Goal: Check status: Check status

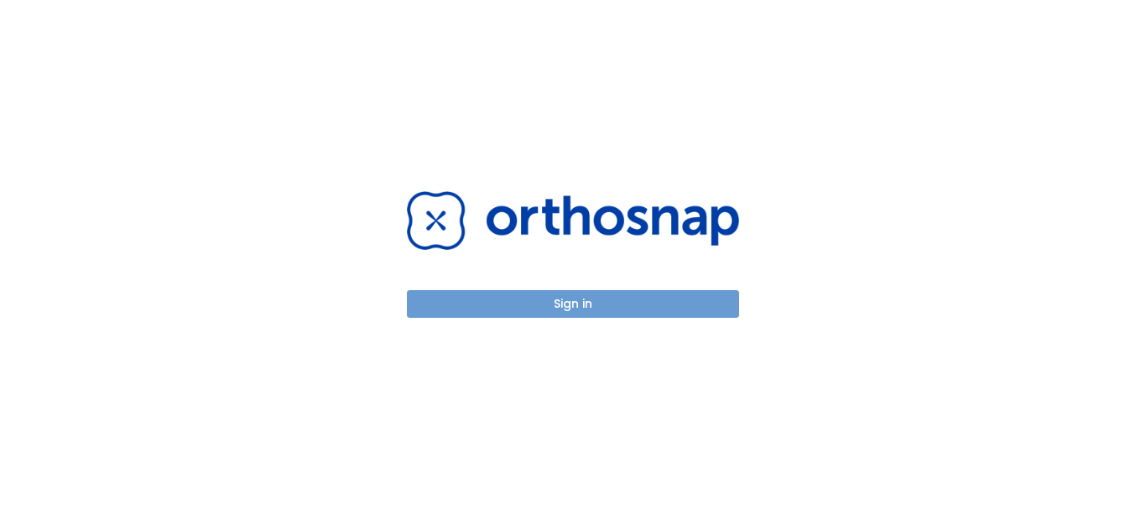
click at [567, 300] on button "Sign in" at bounding box center [573, 304] width 332 height 28
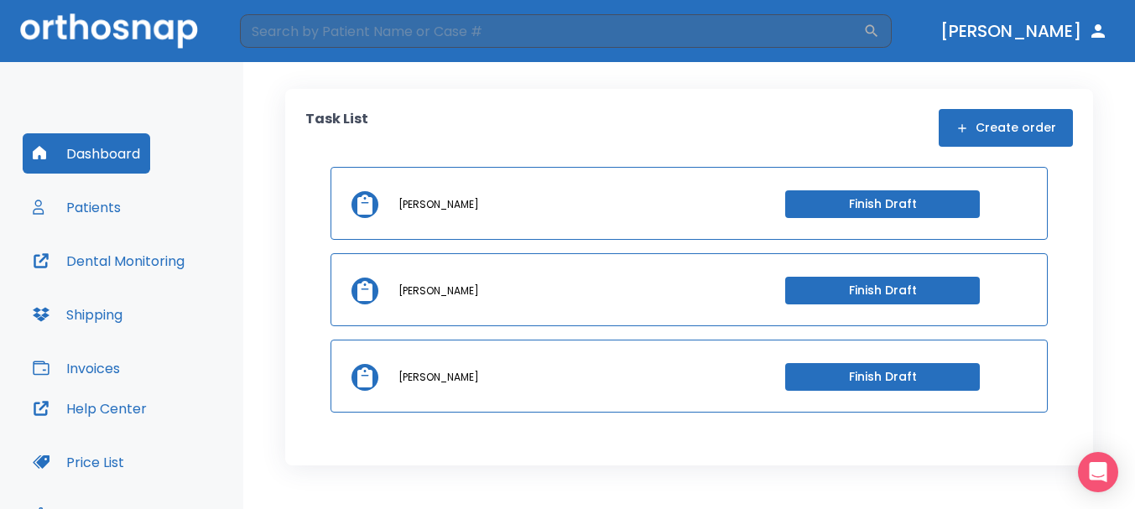
click at [72, 213] on button "Patients" at bounding box center [77, 207] width 108 height 40
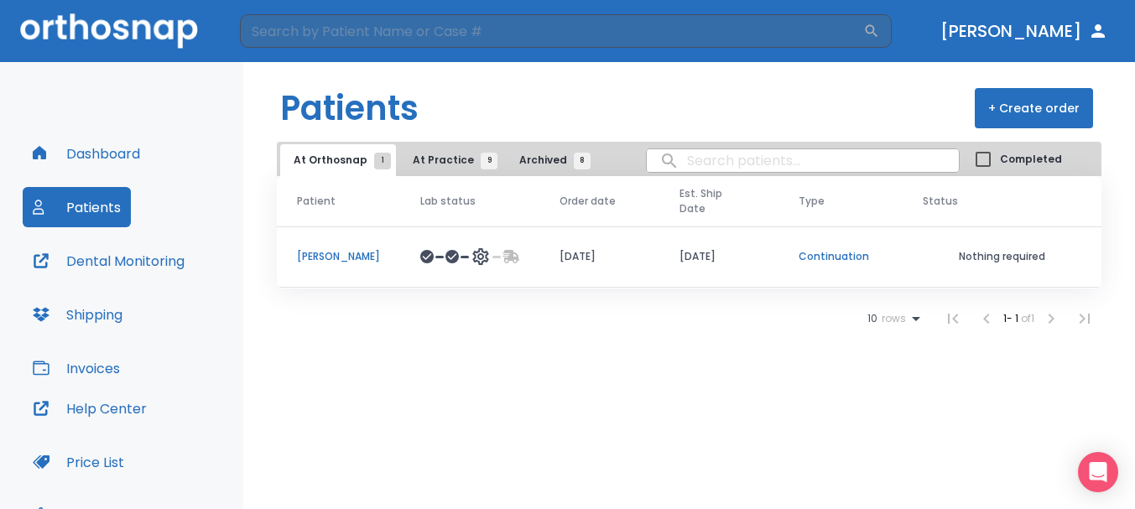
click at [358, 249] on p "[PERSON_NAME]" at bounding box center [338, 256] width 83 height 15
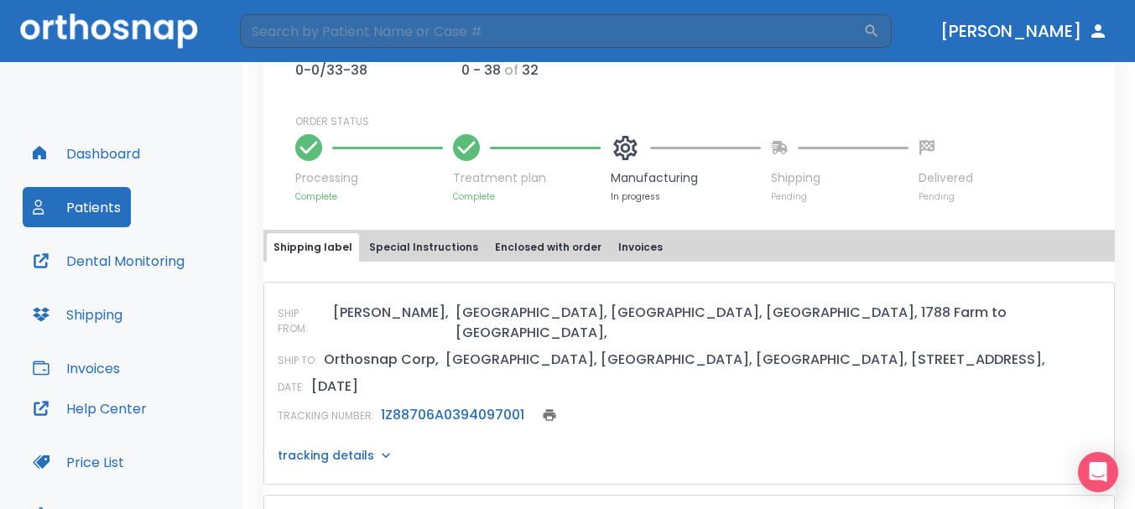
scroll to position [587, 0]
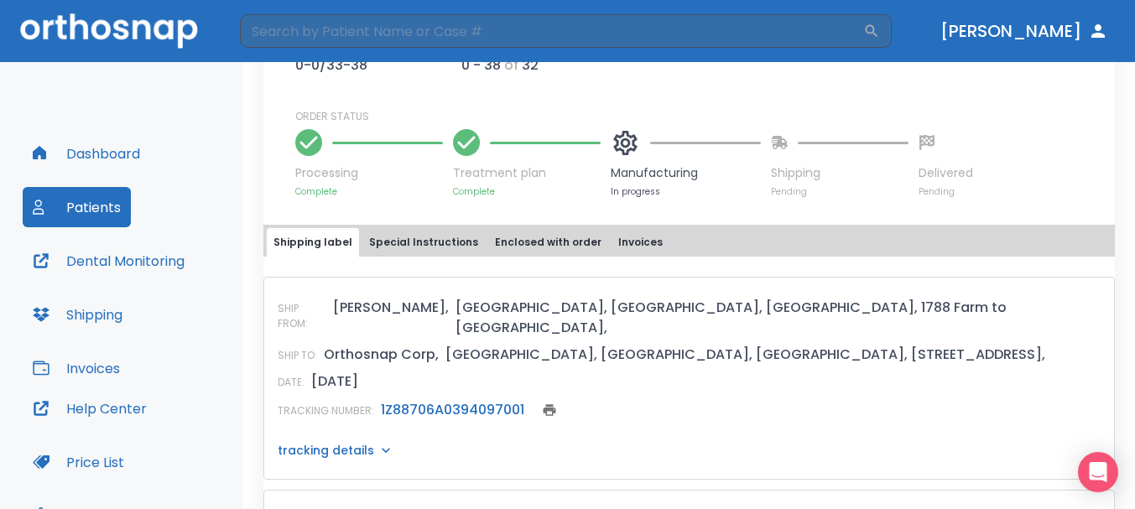
click at [433, 400] on link "1Z88706A0394097001" at bounding box center [452, 409] width 143 height 19
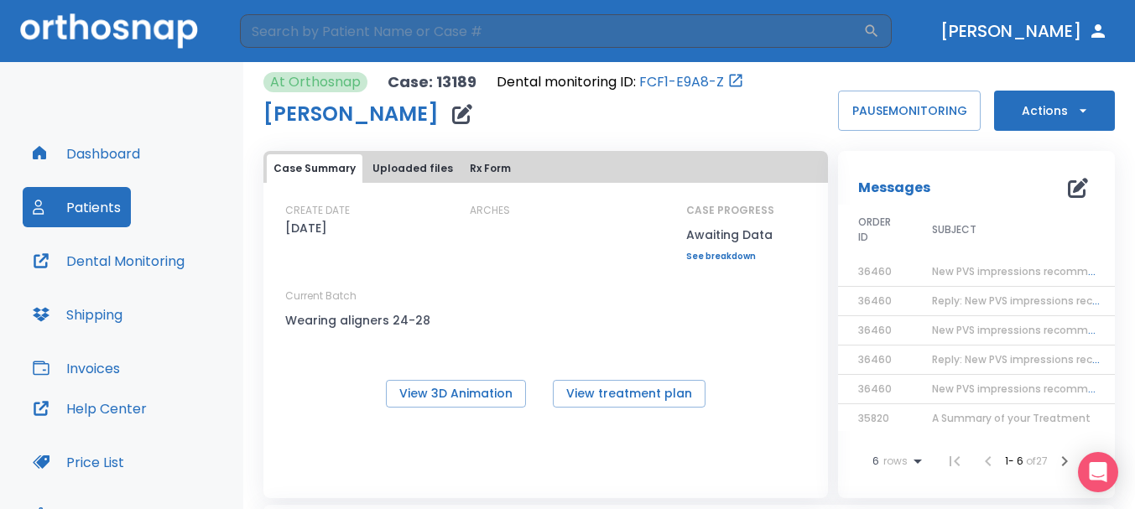
scroll to position [0, 0]
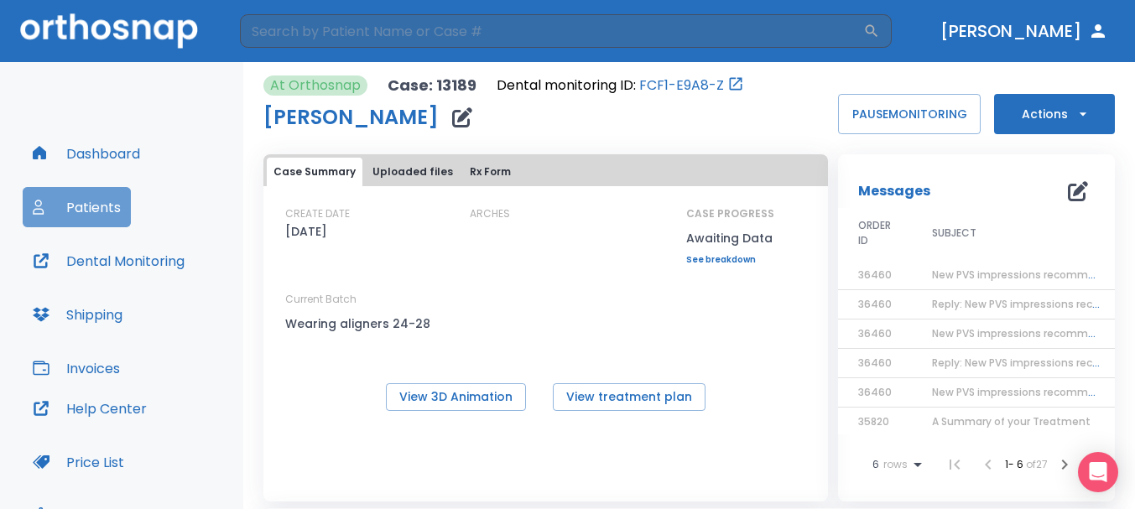
click at [94, 210] on button "Patients" at bounding box center [77, 207] width 108 height 40
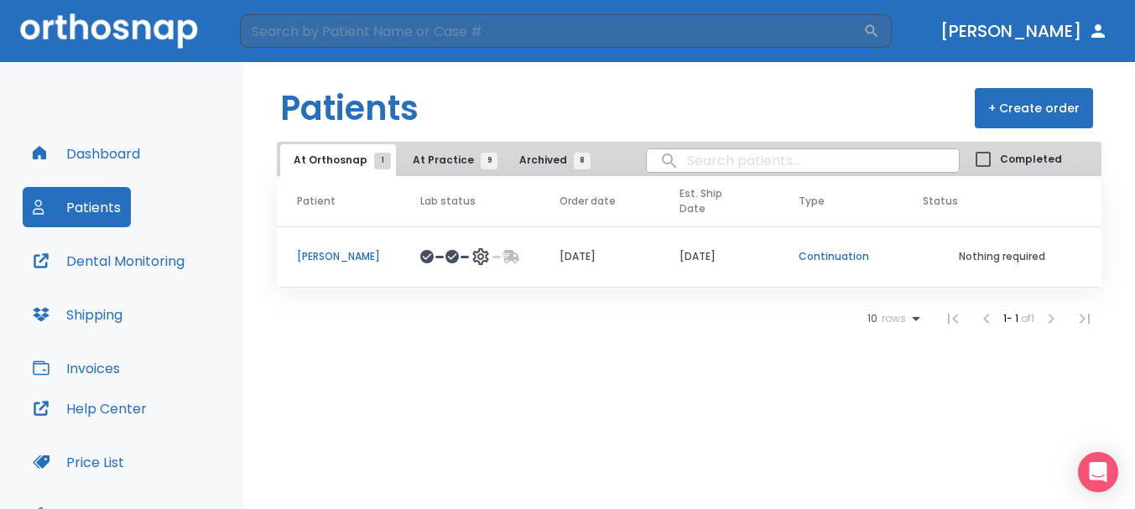
click at [471, 247] on icon at bounding box center [481, 257] width 20 height 20
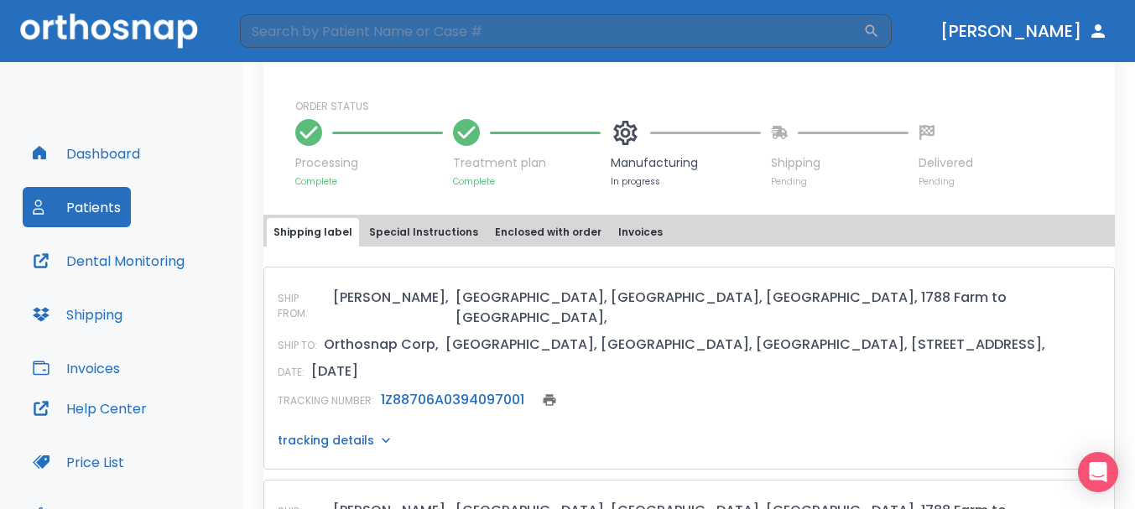
scroll to position [587, 0]
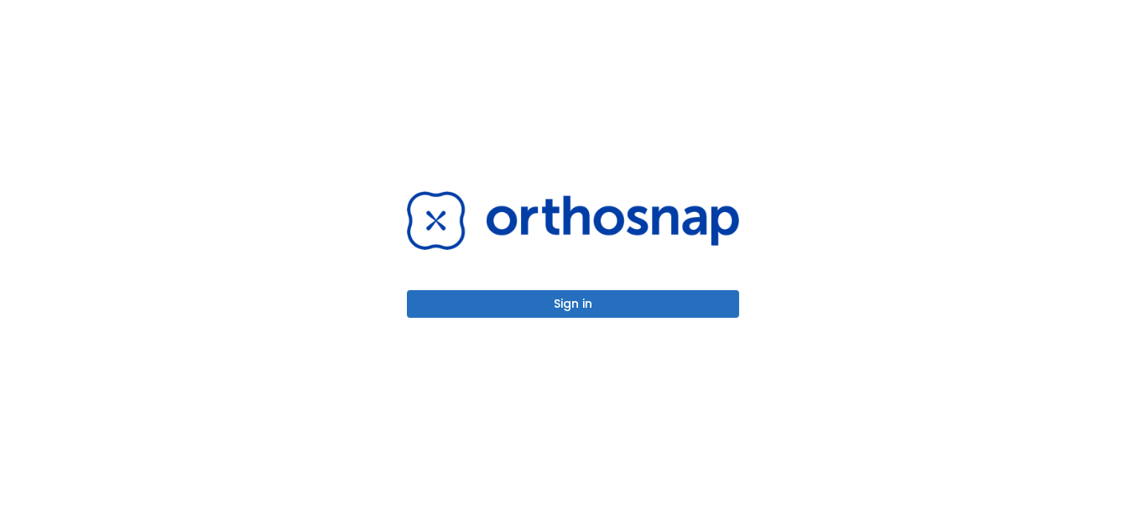
click at [634, 305] on button "Sign in" at bounding box center [573, 304] width 332 height 28
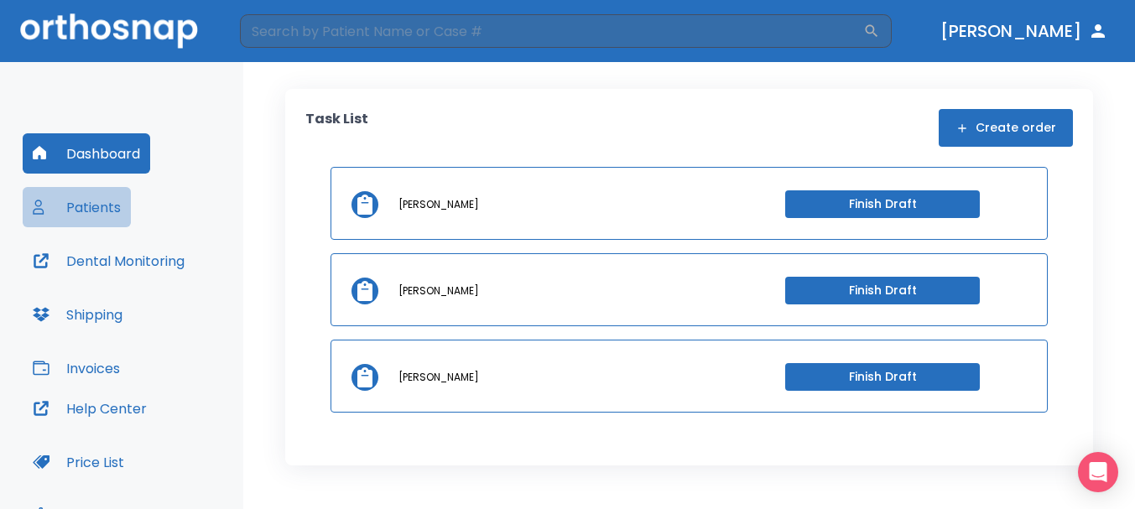
click at [112, 202] on button "Patients" at bounding box center [77, 207] width 108 height 40
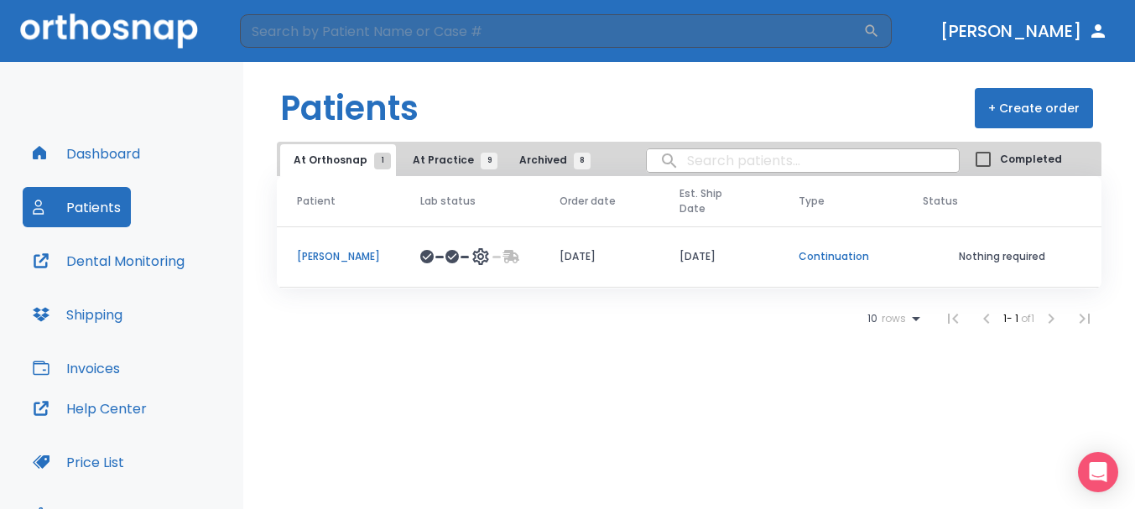
click at [70, 261] on button "Dental Monitoring" at bounding box center [109, 261] width 172 height 40
